Goal: Find specific page/section: Find specific page/section

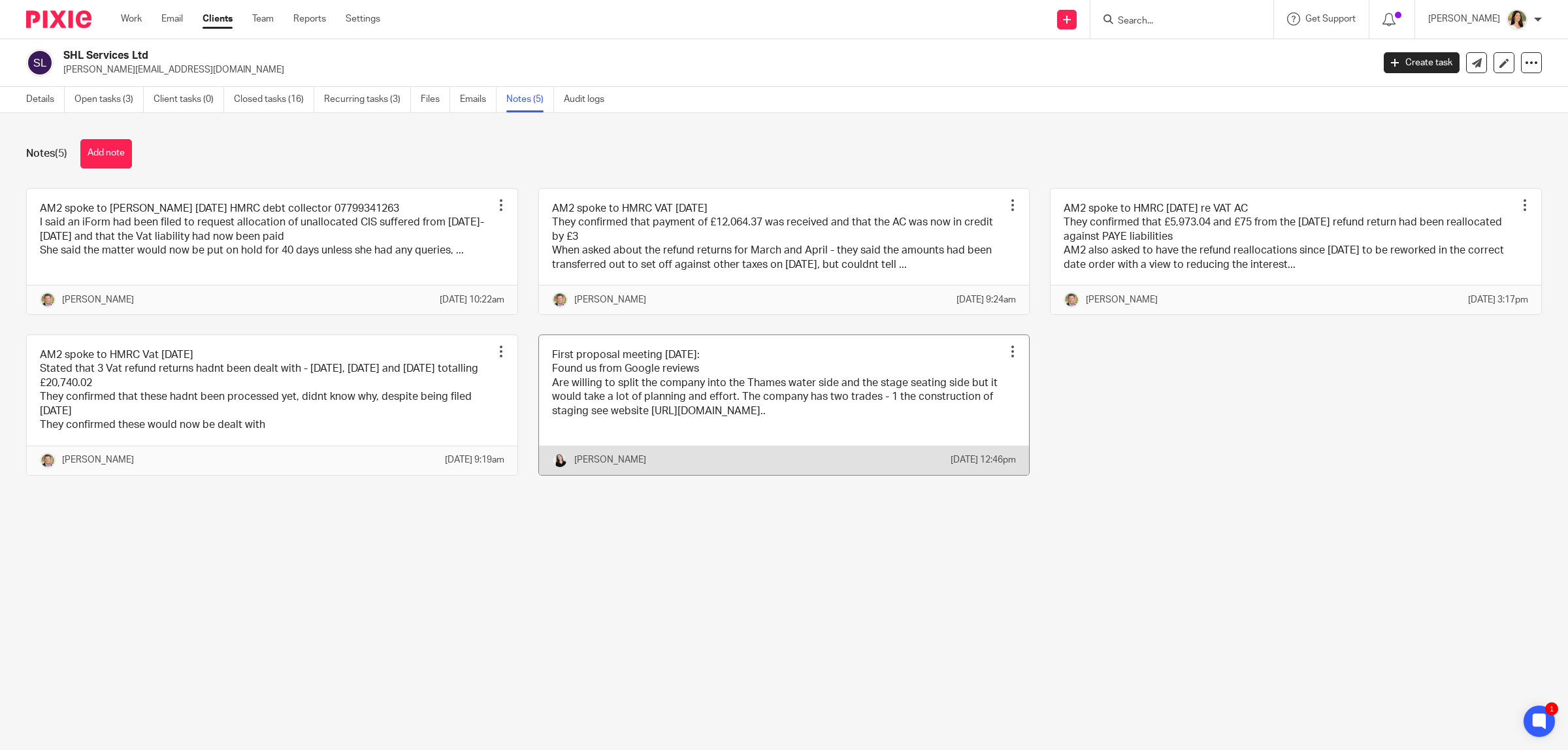
click at [807, 380] on link at bounding box center [784, 405] width 490 height 140
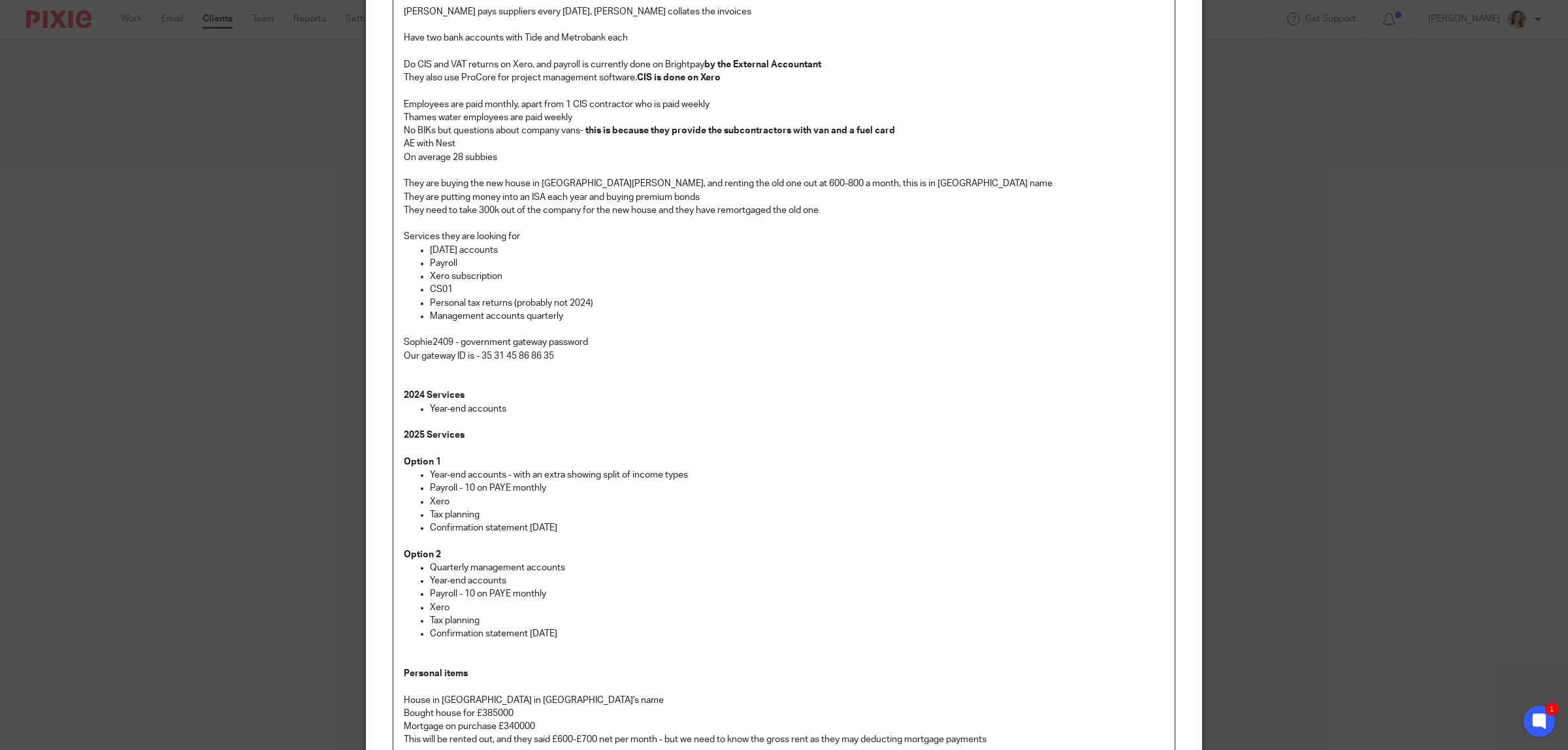
scroll to position [817, 0]
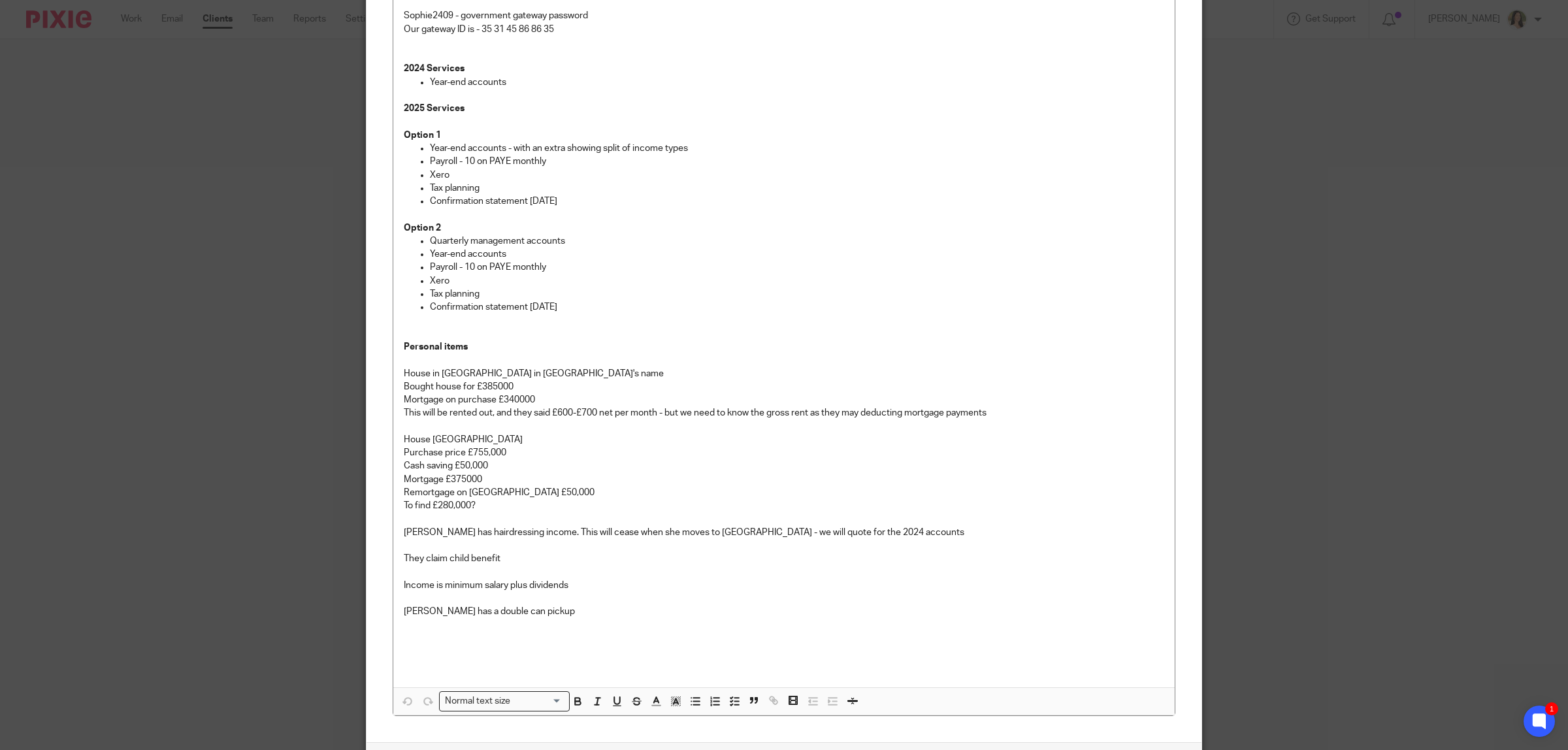
click at [173, 325] on div "Edit note Content First proposal meeting 21/10/24: Found us from Google reviews…" at bounding box center [784, 375] width 1568 height 750
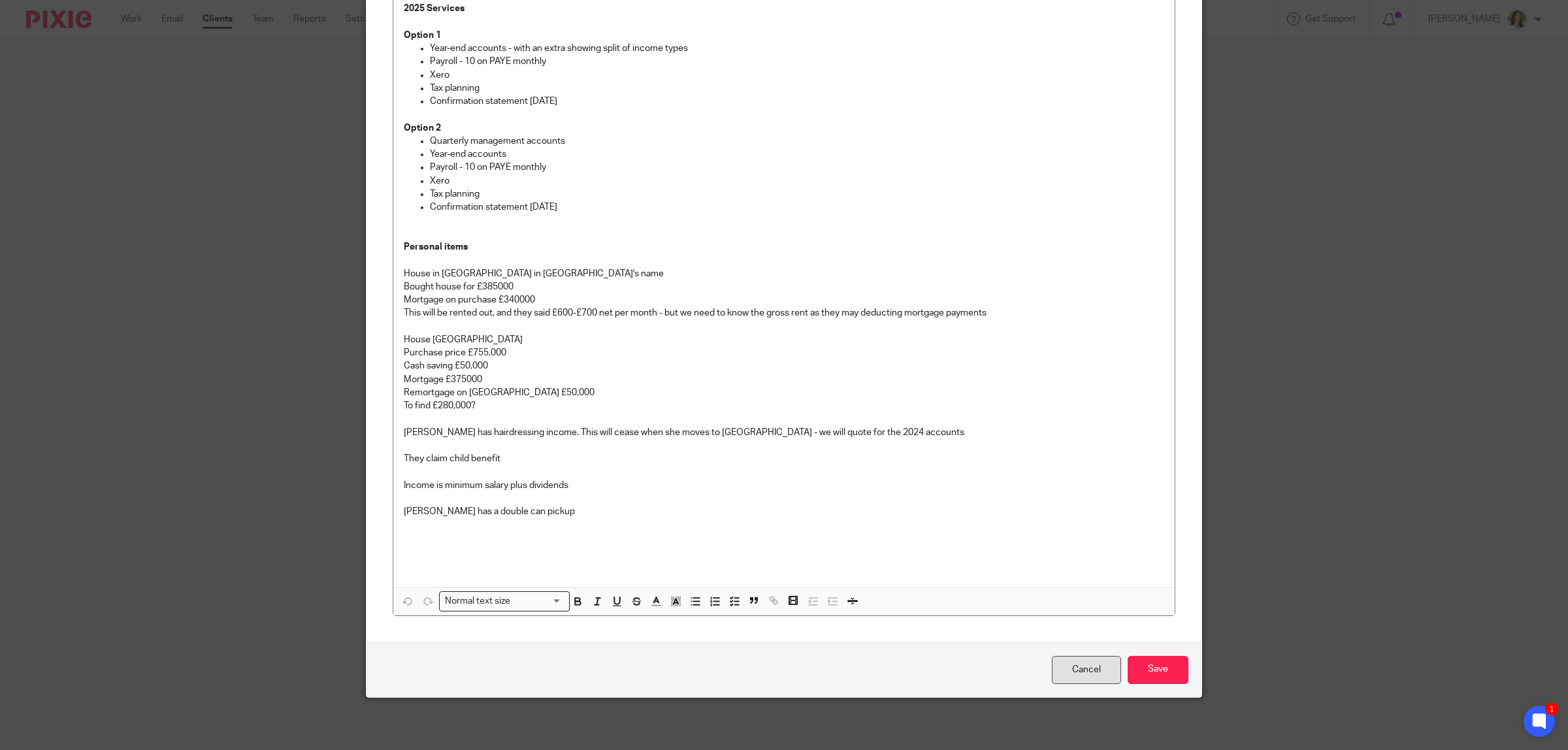
click at [1068, 665] on link "Cancel" at bounding box center [1086, 670] width 69 height 28
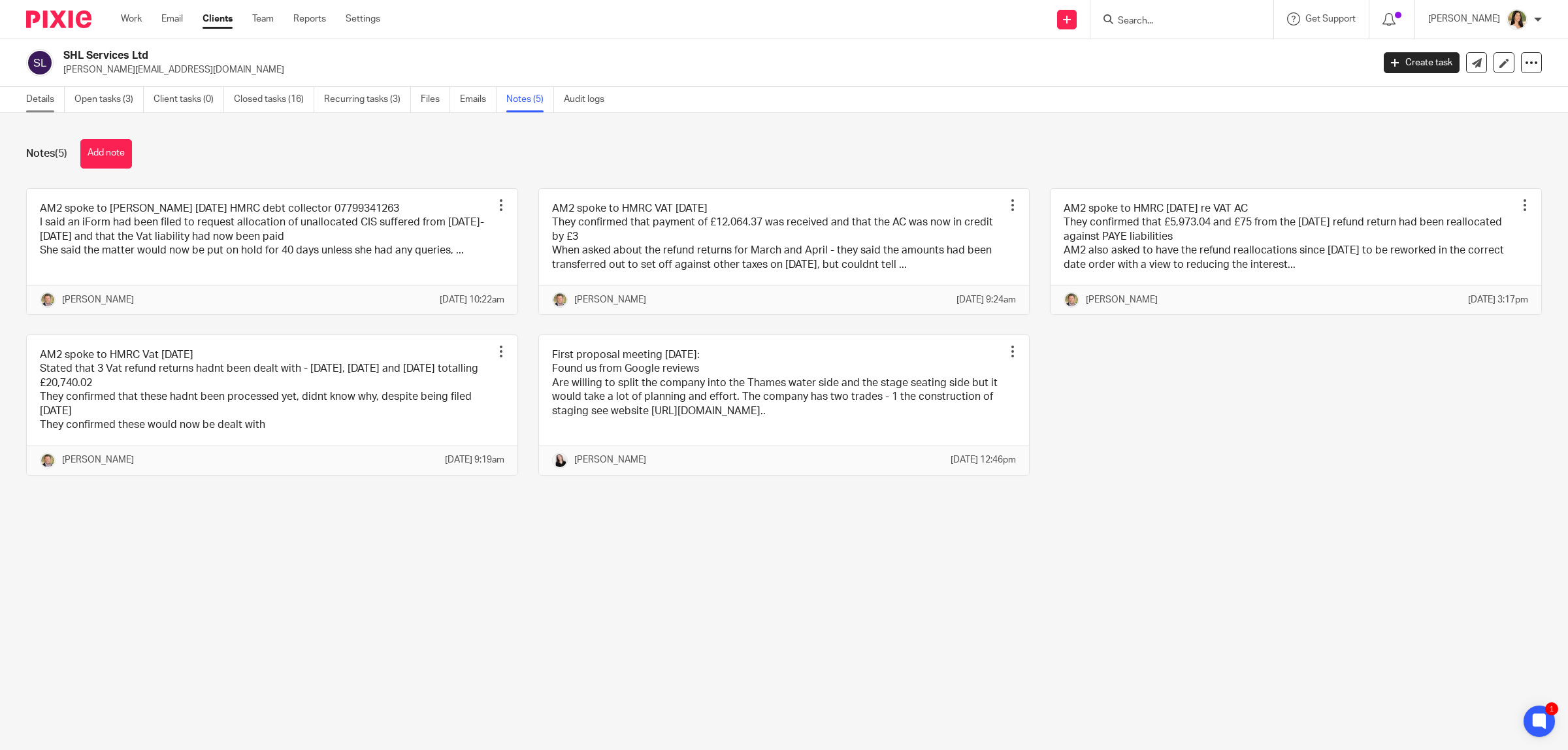
click at [39, 98] on link "Details" at bounding box center [45, 100] width 38 height 26
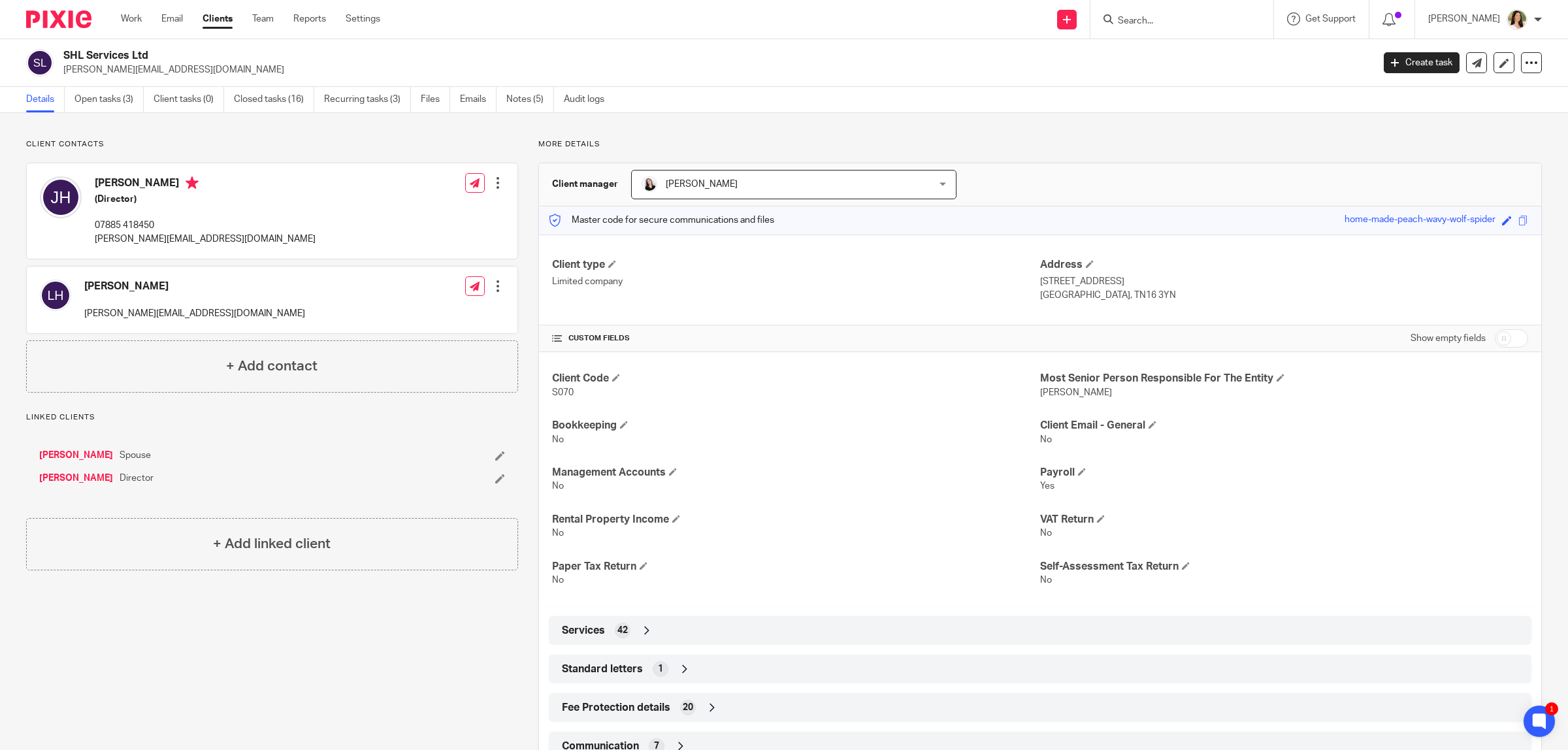
click at [1135, 38] on div "Work Email Clients Team Reports Settings Work Email Clients Team Reports Settin…" at bounding box center [784, 20] width 1568 height 39
click at [1137, 15] on input "Search" at bounding box center [1176, 21] width 118 height 12
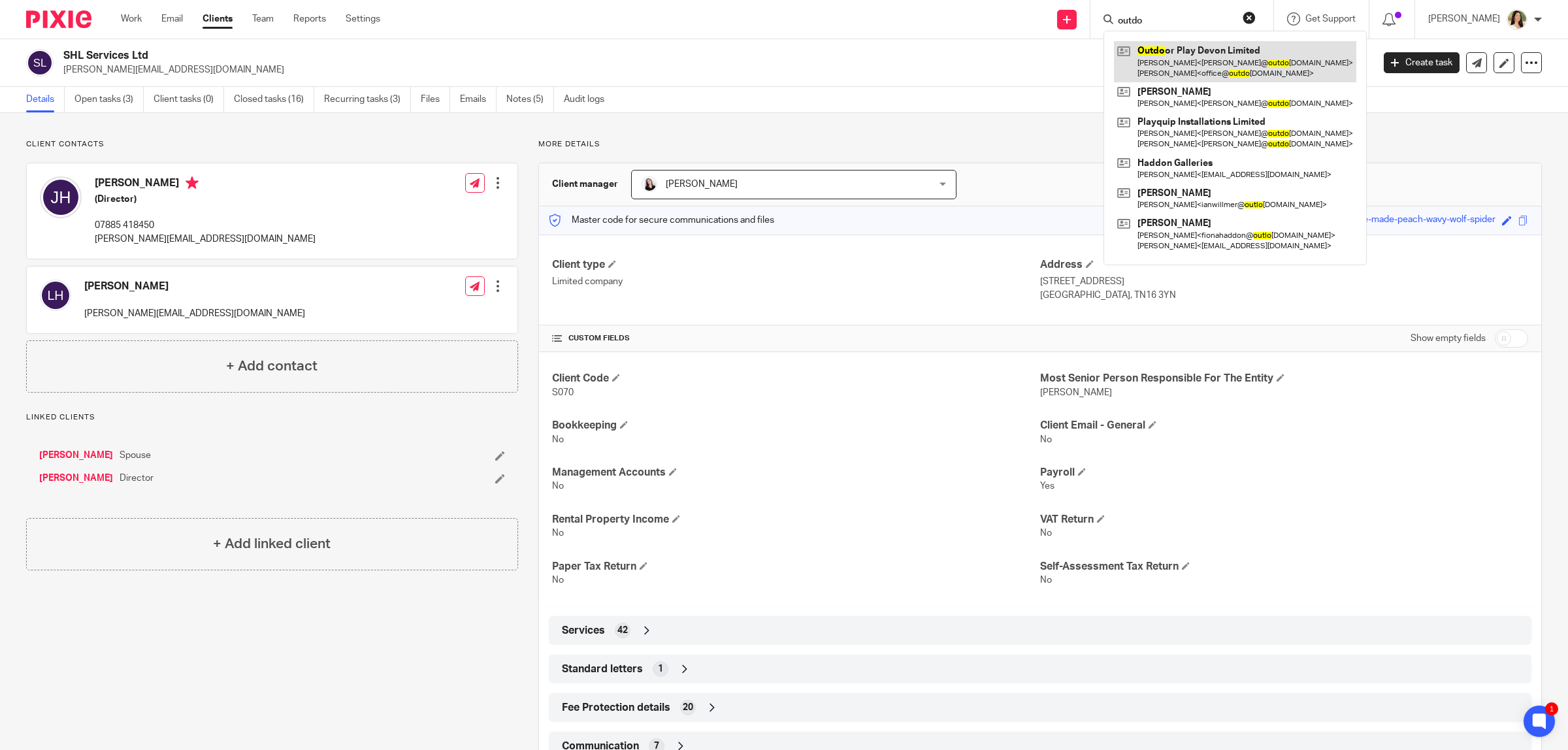
type input "outdo"
click at [1225, 62] on link at bounding box center [1236, 61] width 243 height 40
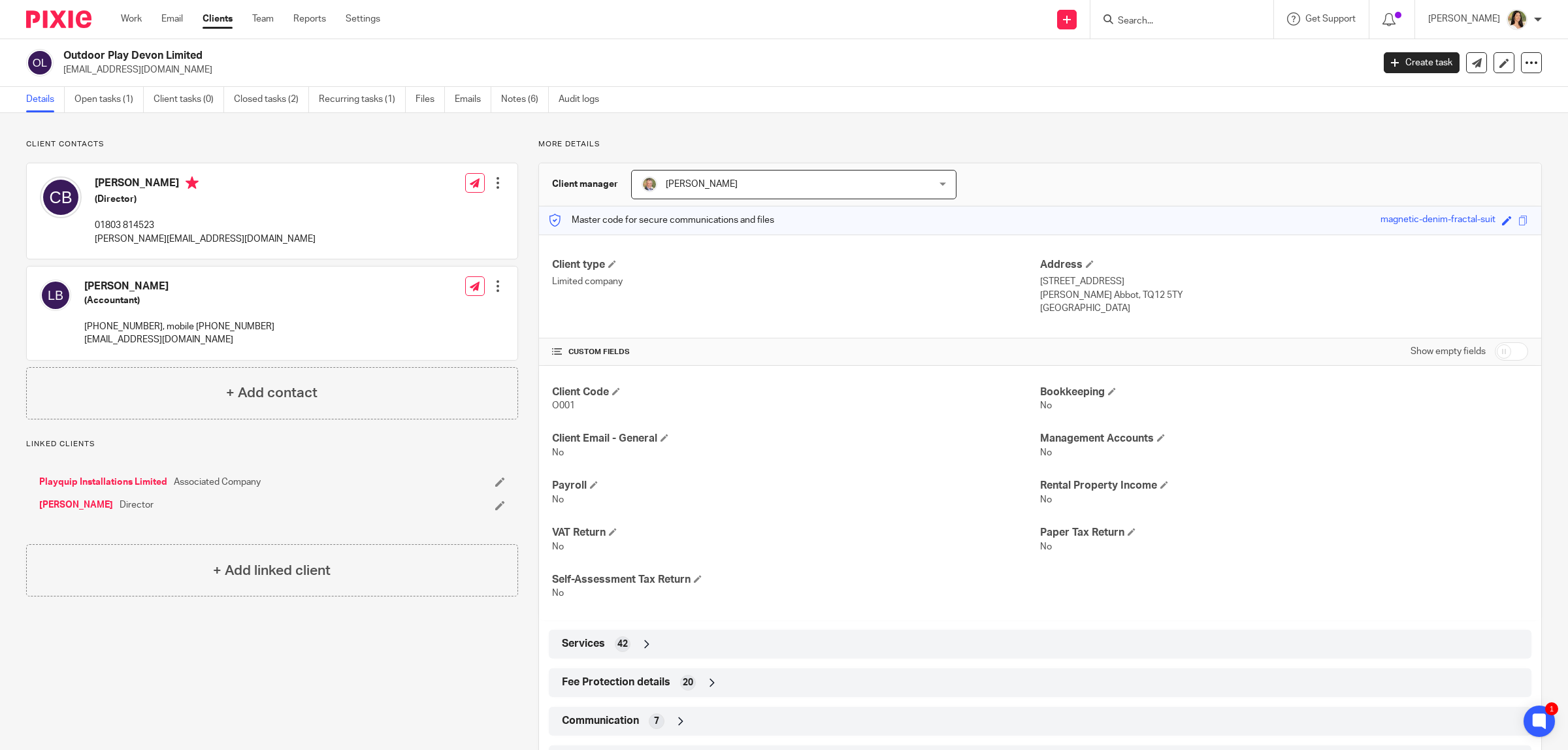
click at [1117, 26] on form at bounding box center [1186, 19] width 139 height 16
click at [1137, 24] on input "Search" at bounding box center [1176, 21] width 118 height 12
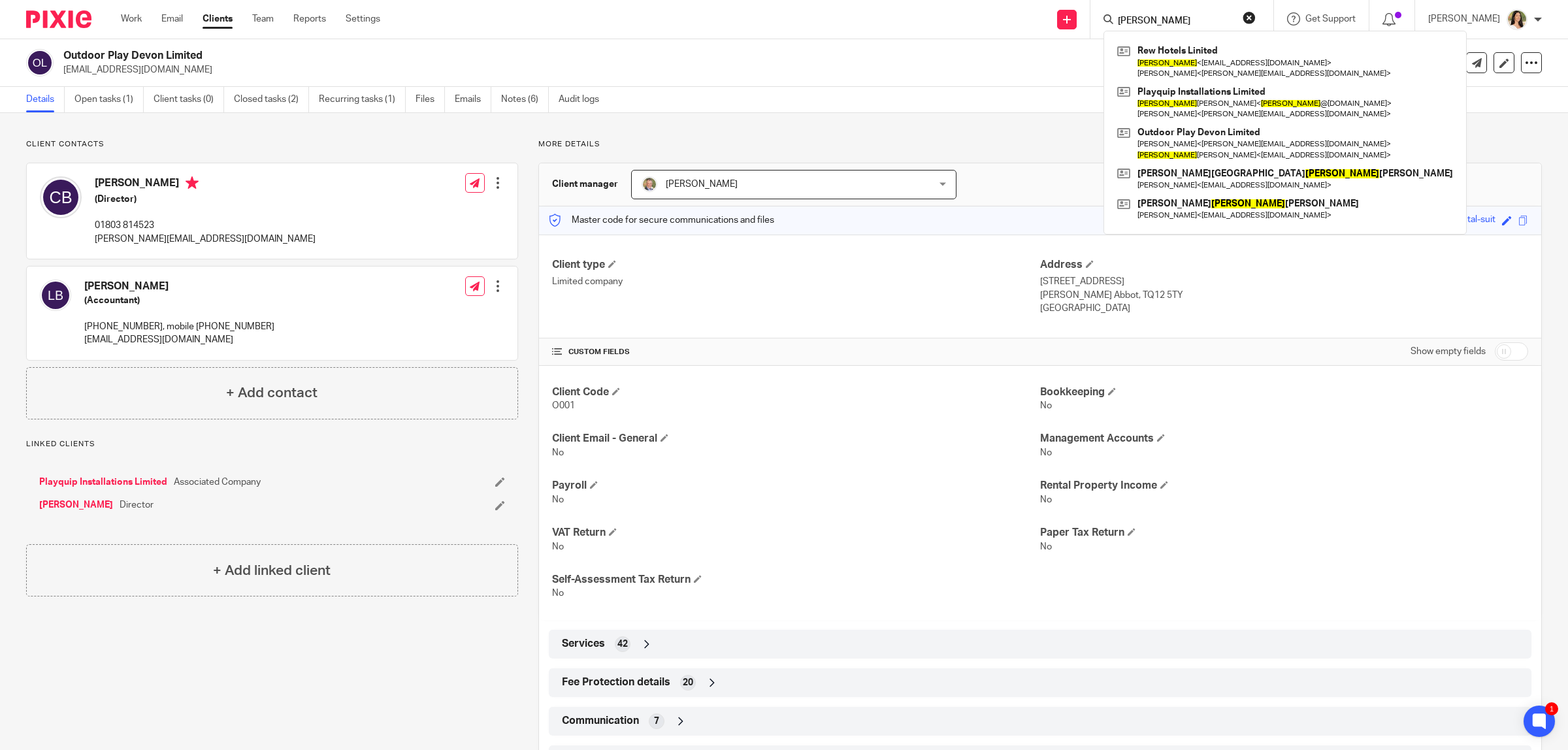
type input "[PERSON_NAME]"
